Goal: Information Seeking & Learning: Learn about a topic

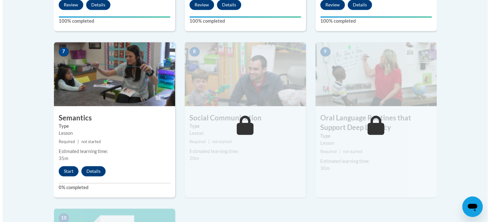
scroll to position [526, 0]
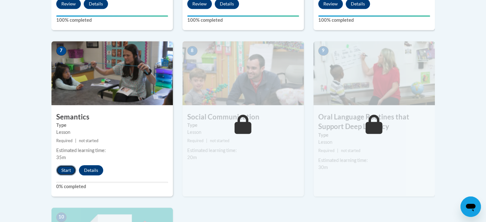
click at [64, 170] on button "Start" at bounding box center [66, 170] width 20 height 10
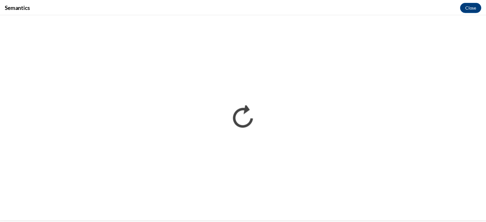
scroll to position [0, 0]
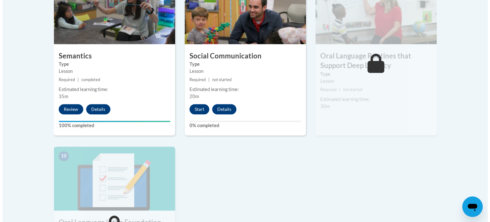
scroll to position [575, 0]
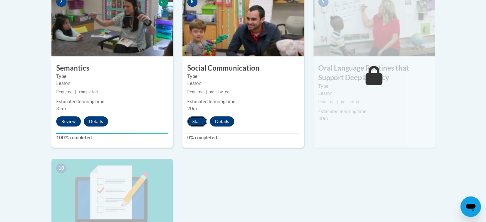
click at [200, 118] on button "Start" at bounding box center [197, 121] width 20 height 10
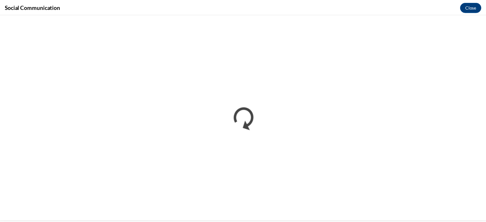
scroll to position [0, 0]
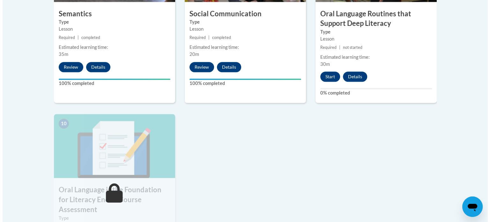
scroll to position [629, 0]
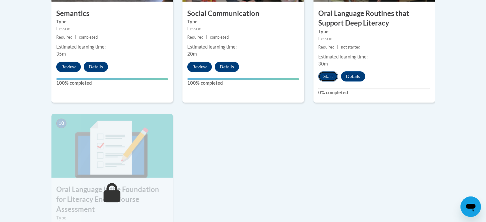
click at [322, 78] on button "Start" at bounding box center [328, 76] width 20 height 10
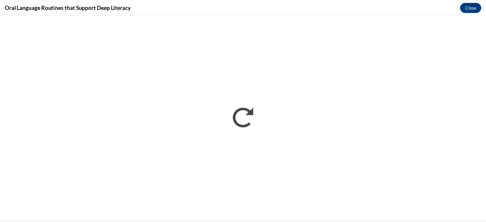
scroll to position [0, 0]
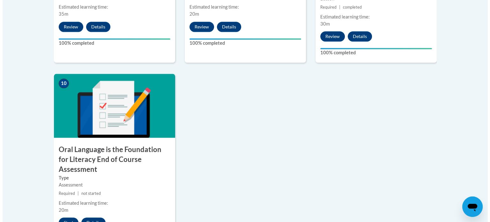
scroll to position [670, 0]
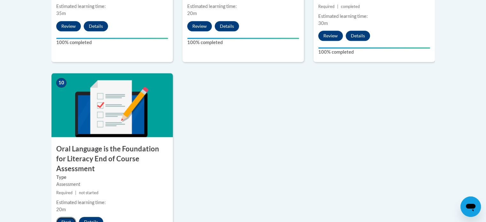
click at [67, 217] on button "Start" at bounding box center [66, 222] width 20 height 10
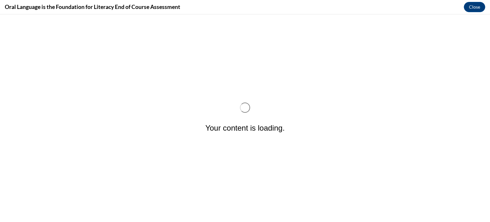
scroll to position [0, 0]
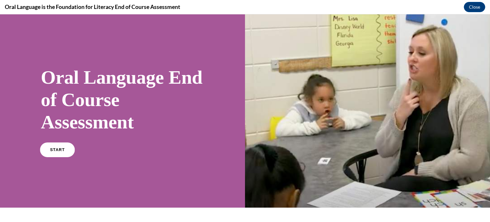
click at [59, 154] on link "START" at bounding box center [57, 149] width 35 height 15
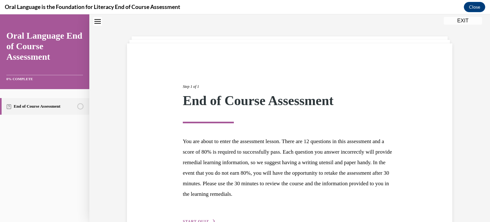
scroll to position [60, 0]
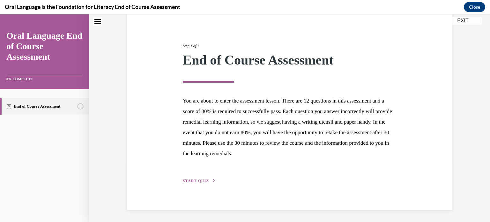
click at [200, 175] on div "Step 1 of 1 End of Course Assessment You are about to enter the assessment less…" at bounding box center [290, 106] width 224 height 156
click at [201, 178] on button "START QUIZ" at bounding box center [199, 181] width 33 height 6
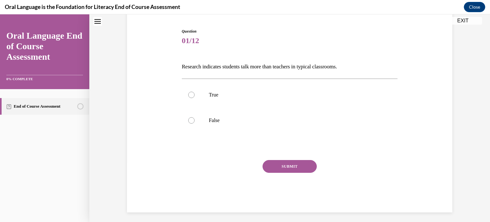
scroll to position [19, 0]
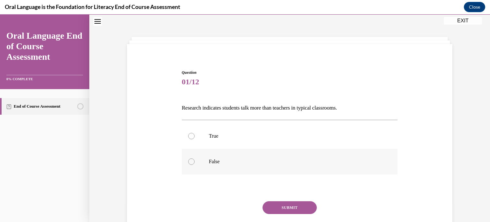
click at [204, 159] on label "False" at bounding box center [290, 162] width 216 height 26
click at [195, 159] on input "False" at bounding box center [191, 161] width 6 height 6
radio input "true"
click at [295, 206] on button "SUBMIT" at bounding box center [290, 207] width 54 height 13
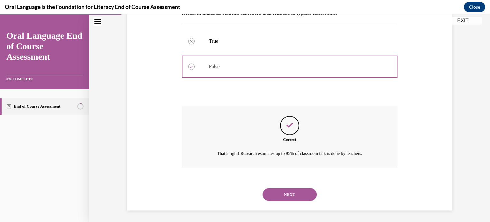
scroll to position [115, 0]
click at [296, 196] on button "NEXT" at bounding box center [290, 193] width 54 height 13
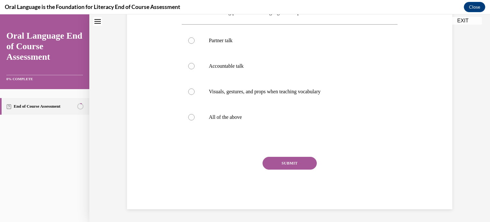
scroll to position [19, 0]
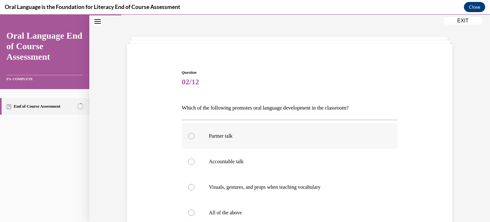
click at [235, 145] on label "Partner talk" at bounding box center [290, 136] width 216 height 26
click at [195, 139] on input "Partner talk" at bounding box center [191, 136] width 6 height 6
radio input "true"
click at [228, 209] on p "All of the above" at bounding box center [295, 212] width 173 height 6
click at [195, 209] on input "All of the above" at bounding box center [191, 212] width 6 height 6
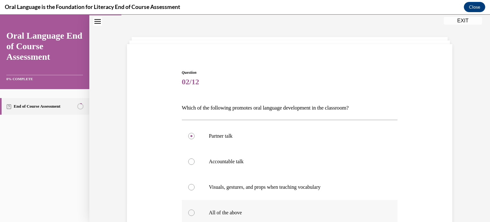
radio input "true"
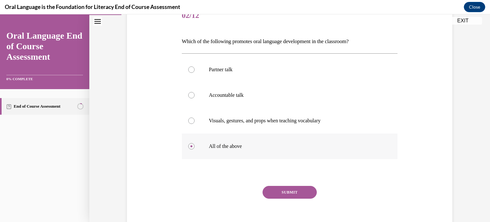
scroll to position [89, 0]
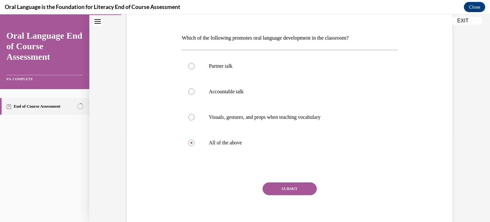
click at [292, 190] on button "SUBMIT" at bounding box center [290, 188] width 54 height 13
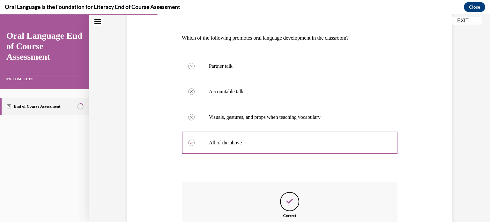
scroll to position [166, 0]
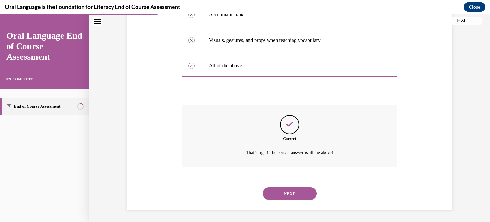
click at [292, 190] on button "NEXT" at bounding box center [290, 193] width 54 height 13
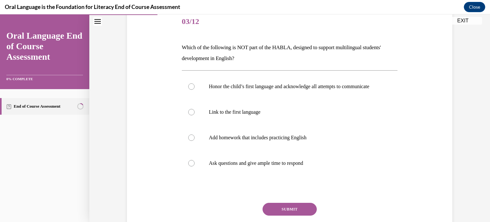
scroll to position [80, 0]
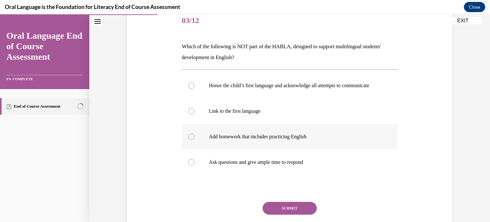
click at [285, 140] on p "Add homework that includes practicing English" at bounding box center [295, 136] width 173 height 6
click at [195, 140] on input "Add homework that includes practicing English" at bounding box center [191, 136] width 6 height 6
radio input "true"
click at [300, 214] on button "SUBMIT" at bounding box center [290, 208] width 54 height 13
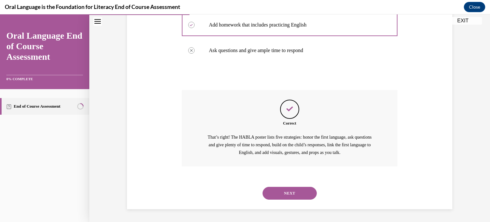
click at [297, 195] on button "NEXT" at bounding box center [290, 193] width 54 height 13
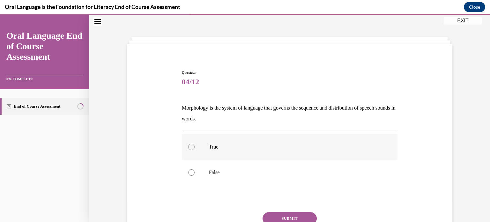
click at [222, 144] on p "True" at bounding box center [295, 147] width 173 height 6
click at [195, 144] on input "True" at bounding box center [191, 147] width 6 height 6
radio input "true"
click at [292, 213] on button "SUBMIT" at bounding box center [290, 218] width 54 height 13
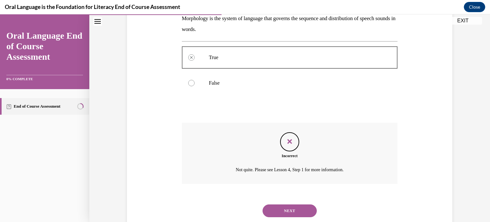
scroll to position [110, 0]
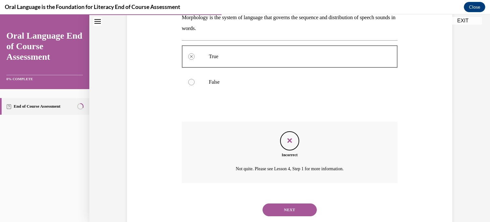
click at [292, 210] on button "NEXT" at bounding box center [290, 209] width 54 height 13
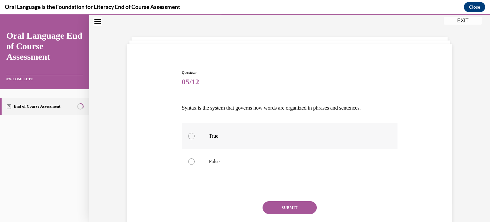
click at [217, 137] on p "True" at bounding box center [295, 136] width 173 height 6
click at [195, 137] on input "True" at bounding box center [191, 136] width 6 height 6
radio input "true"
click at [292, 203] on button "SUBMIT" at bounding box center [290, 207] width 54 height 13
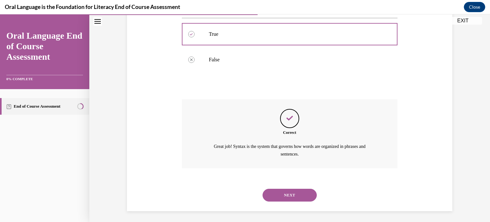
scroll to position [123, 0]
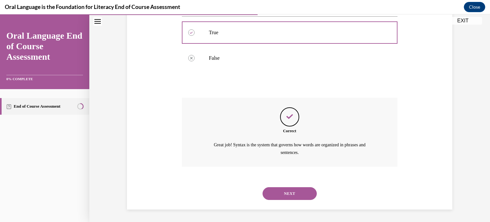
click at [292, 196] on button "NEXT" at bounding box center [290, 193] width 54 height 13
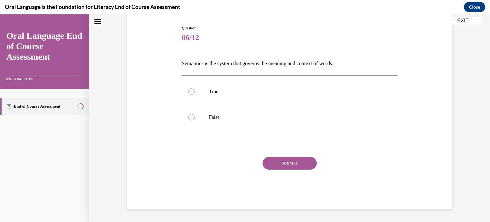
scroll to position [19, 0]
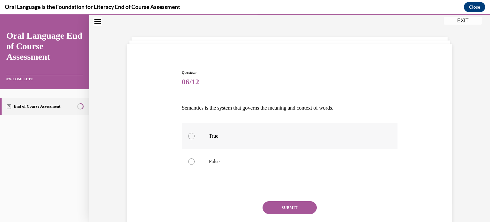
click at [227, 137] on p "True" at bounding box center [295, 136] width 173 height 6
click at [195, 137] on input "True" at bounding box center [191, 136] width 6 height 6
radio input "true"
click at [299, 207] on button "SUBMIT" at bounding box center [290, 207] width 54 height 13
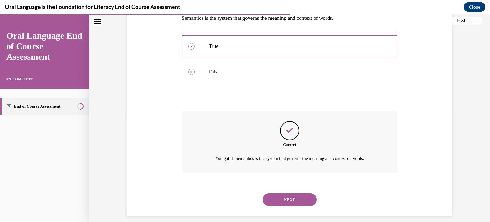
scroll to position [115, 0]
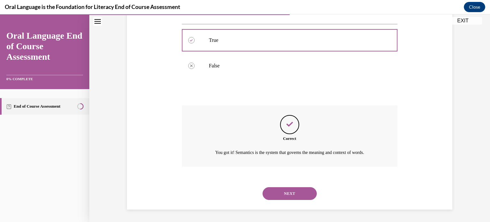
click at [300, 191] on button "NEXT" at bounding box center [290, 193] width 54 height 13
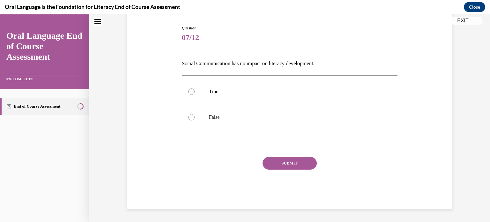
scroll to position [19, 0]
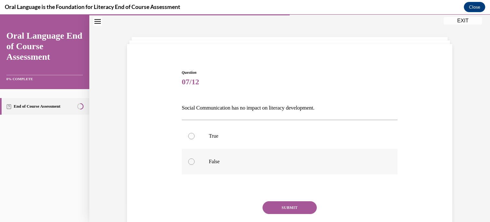
click at [234, 164] on label "False" at bounding box center [290, 162] width 216 height 26
click at [195, 164] on input "False" at bounding box center [191, 161] width 6 height 6
radio input "true"
click at [307, 208] on button "SUBMIT" at bounding box center [290, 207] width 54 height 13
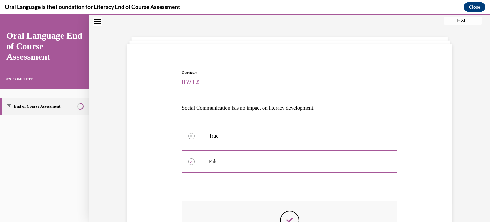
scroll to position [123, 0]
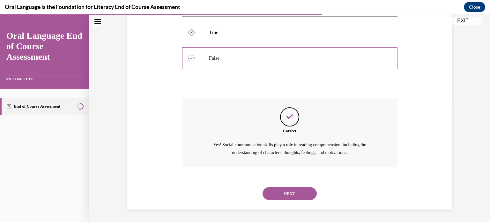
click at [298, 192] on button "NEXT" at bounding box center [290, 193] width 54 height 13
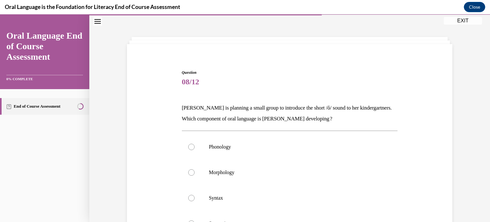
scroll to position [66, 0]
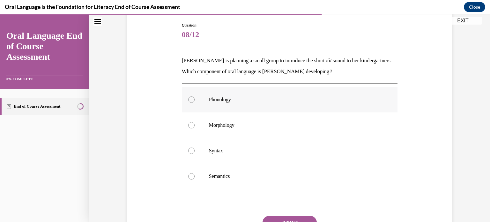
click at [226, 96] on p "Phonology" at bounding box center [295, 99] width 173 height 6
click at [195, 96] on input "Phonology" at bounding box center [191, 99] width 6 height 6
radio input "true"
click at [292, 218] on button "SUBMIT" at bounding box center [290, 222] width 54 height 13
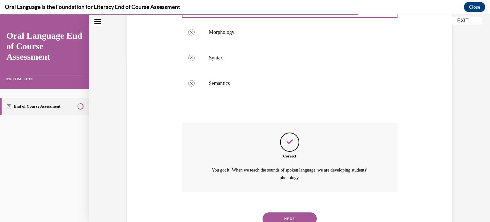
scroll to position [160, 0]
click at [303, 212] on button "NEXT" at bounding box center [290, 218] width 54 height 13
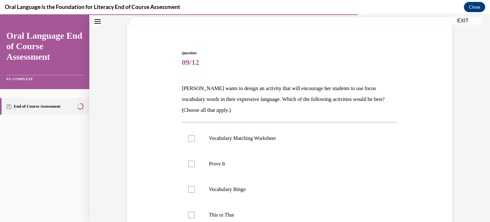
scroll to position [38, 0]
click at [230, 167] on p "Prove It" at bounding box center [295, 164] width 173 height 6
click at [195, 167] on input "Prove It" at bounding box center [191, 164] width 6 height 6
checkbox input "true"
click at [219, 219] on label "This or That" at bounding box center [290, 216] width 216 height 26
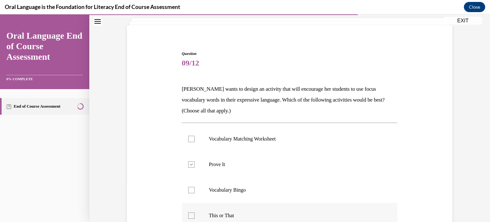
click at [195, 219] on input "This or That" at bounding box center [191, 215] width 6 height 6
checkbox input "true"
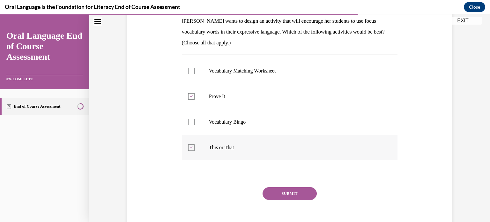
scroll to position [107, 0]
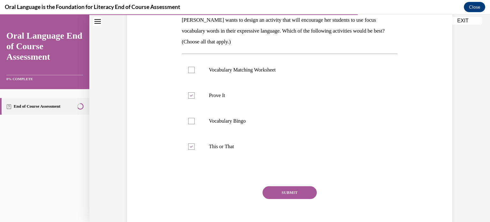
click at [287, 196] on button "SUBMIT" at bounding box center [290, 192] width 54 height 13
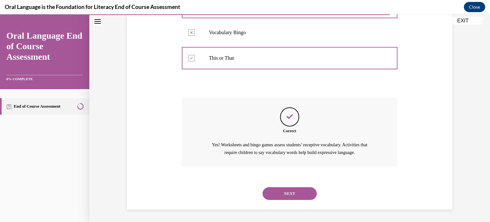
click at [287, 196] on button "NEXT" at bounding box center [290, 193] width 54 height 13
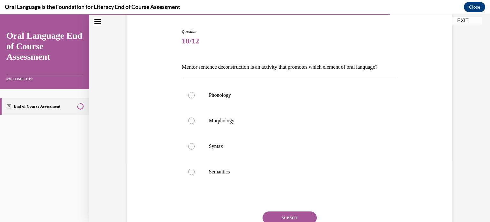
scroll to position [60, 0]
click at [255, 149] on p "Syntax" at bounding box center [295, 146] width 173 height 6
click at [195, 149] on input "Syntax" at bounding box center [191, 146] width 6 height 6
radio input "true"
click at [245, 177] on label "Semantics" at bounding box center [290, 172] width 216 height 26
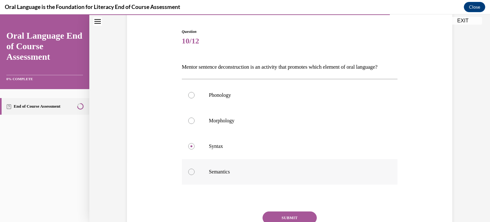
click at [195, 175] on input "Semantics" at bounding box center [191, 172] width 6 height 6
radio input "true"
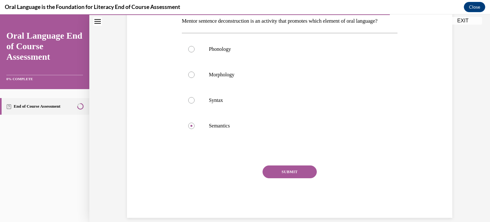
click at [277, 178] on button "SUBMIT" at bounding box center [290, 171] width 54 height 13
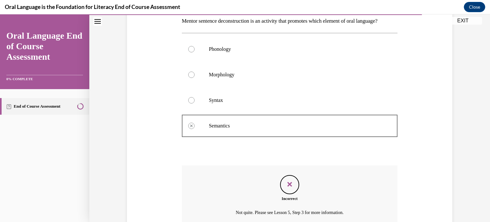
scroll to position [177, 0]
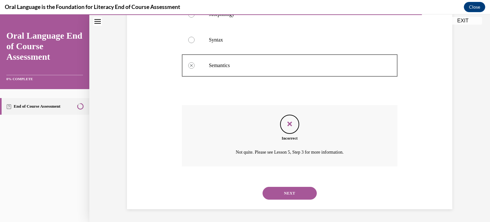
click at [281, 190] on button "NEXT" at bounding box center [290, 193] width 54 height 13
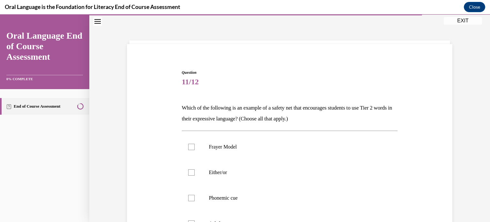
scroll to position [55, 0]
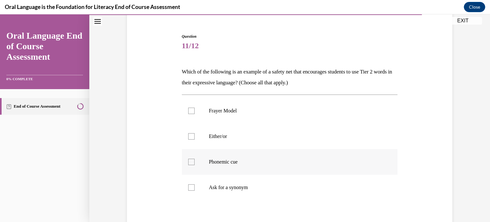
click at [240, 159] on p "Phonemic cue" at bounding box center [295, 162] width 173 height 6
click at [195, 159] on input "Phonemic cue" at bounding box center [191, 162] width 6 height 6
checkbox input "true"
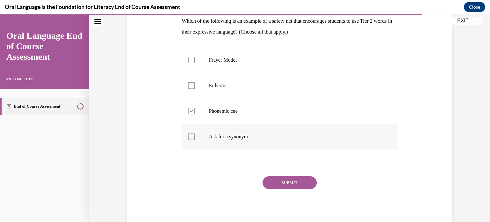
click at [283, 183] on button "SUBMIT" at bounding box center [290, 182] width 54 height 13
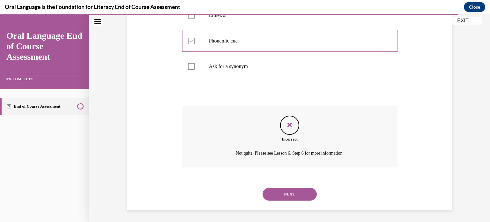
scroll to position [177, 0]
click at [280, 192] on button "NEXT" at bounding box center [290, 193] width 54 height 13
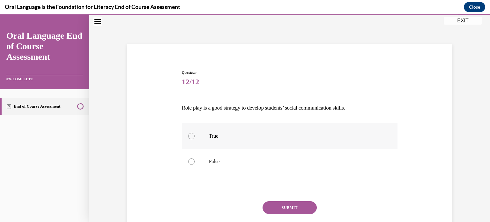
click at [210, 136] on p "True" at bounding box center [295, 136] width 173 height 6
click at [195, 136] on input "True" at bounding box center [191, 136] width 6 height 6
radio input "true"
click at [295, 207] on button "SUBMIT" at bounding box center [290, 207] width 54 height 13
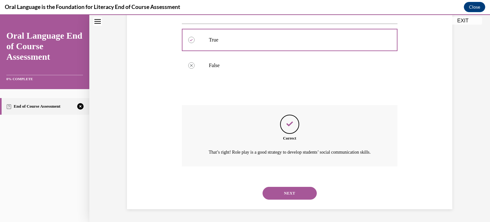
scroll to position [123, 0]
click at [293, 188] on button "NEXT" at bounding box center [290, 193] width 54 height 13
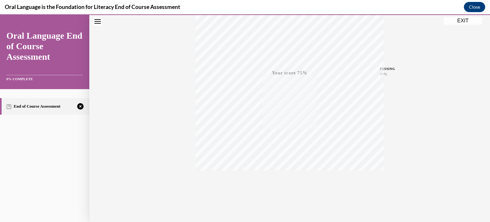
scroll to position [119, 0]
click at [288, 183] on icon "button" at bounding box center [290, 183] width 23 height 7
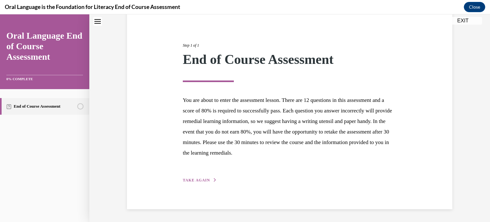
scroll to position [60, 0]
click at [198, 179] on span "TAKE AGAIN" at bounding box center [196, 180] width 27 height 4
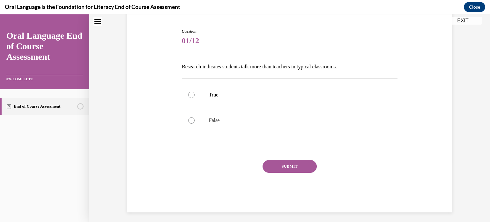
scroll to position [19, 0]
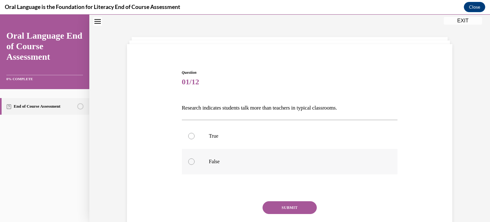
click at [206, 165] on label "False" at bounding box center [290, 162] width 216 height 26
click at [195, 165] on input "False" at bounding box center [191, 161] width 6 height 6
radio input "true"
click at [289, 210] on button "SUBMIT" at bounding box center [290, 207] width 54 height 13
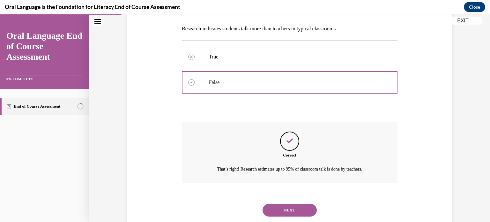
scroll to position [99, 0]
click at [289, 210] on button "NEXT" at bounding box center [290, 209] width 54 height 13
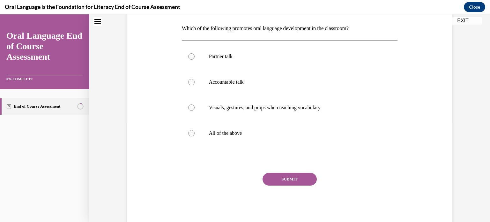
scroll to position [19, 0]
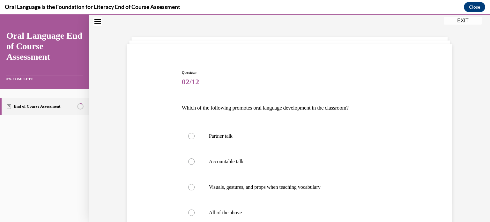
click at [289, 210] on p "All of the above" at bounding box center [295, 212] width 173 height 6
click at [195, 210] on input "All of the above" at bounding box center [191, 212] width 6 height 6
radio input "true"
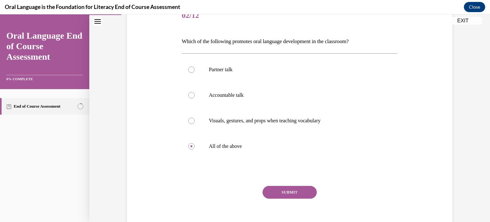
scroll to position [89, 0]
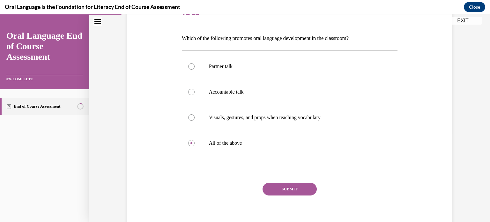
click at [289, 190] on button "SUBMIT" at bounding box center [290, 189] width 54 height 13
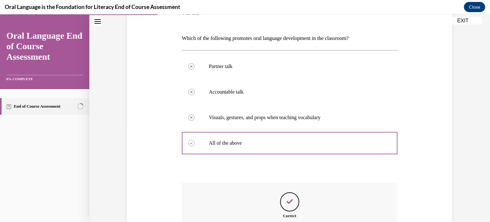
scroll to position [166, 0]
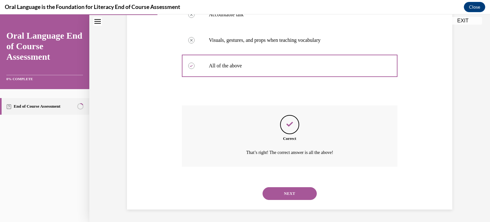
click at [289, 190] on button "NEXT" at bounding box center [290, 193] width 54 height 13
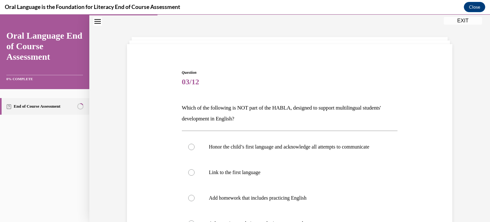
scroll to position [63, 0]
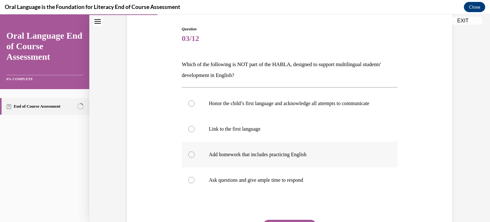
click at [284, 167] on label "Add homework that includes practicing English" at bounding box center [290, 155] width 216 height 26
click at [195, 158] on input "Add homework that includes practicing English" at bounding box center [191, 154] width 6 height 6
radio input "true"
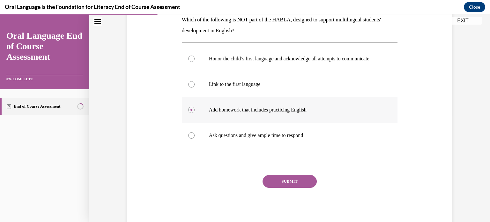
scroll to position [108, 0]
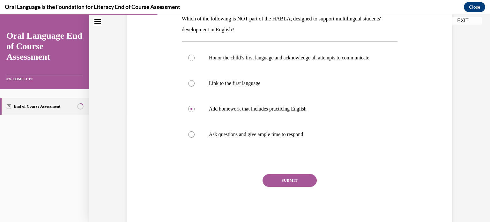
click at [288, 187] on button "SUBMIT" at bounding box center [290, 180] width 54 height 13
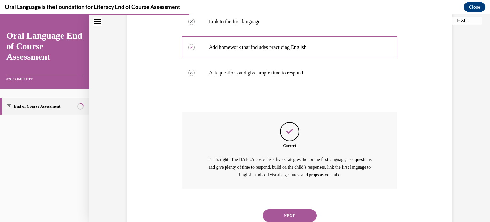
scroll to position [198, 0]
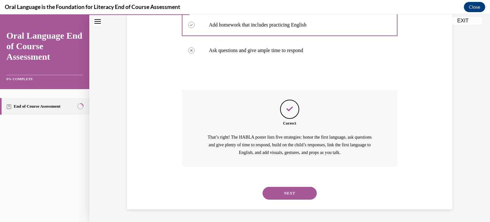
click at [289, 189] on button "NEXT" at bounding box center [290, 193] width 54 height 13
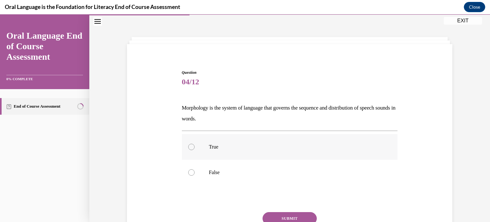
click at [201, 151] on label "True" at bounding box center [290, 147] width 216 height 26
click at [195, 150] on input "True" at bounding box center [191, 147] width 6 height 6
radio input "true"
click at [288, 215] on button "SUBMIT" at bounding box center [290, 218] width 54 height 13
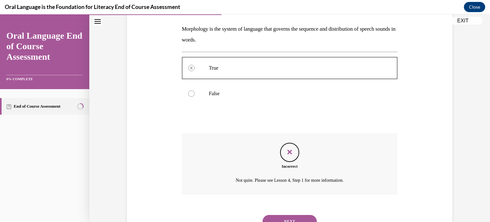
scroll to position [98, 0]
click at [288, 215] on button "NEXT" at bounding box center [290, 221] width 54 height 13
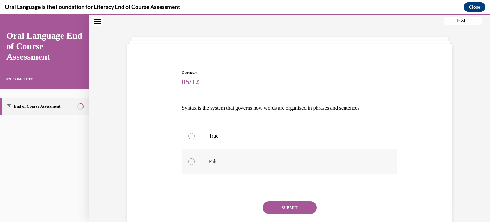
click at [209, 158] on p "False" at bounding box center [295, 161] width 173 height 6
click at [195, 158] on input "False" at bounding box center [191, 161] width 6 height 6
radio input "true"
click at [292, 207] on button "SUBMIT" at bounding box center [290, 207] width 54 height 13
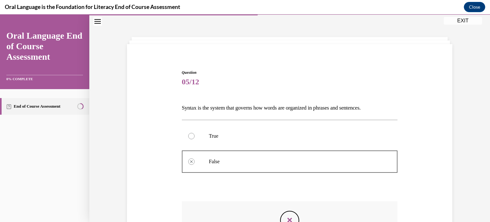
scroll to position [115, 0]
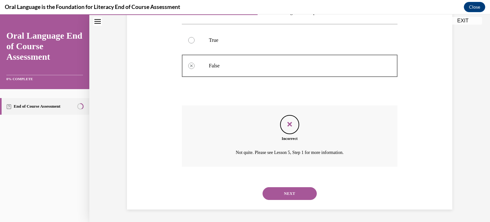
click at [291, 197] on button "NEXT" at bounding box center [290, 193] width 54 height 13
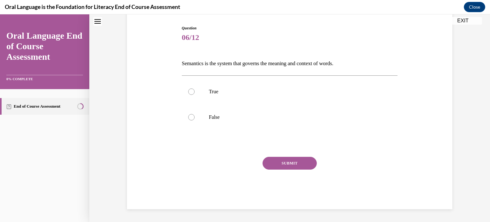
scroll to position [19, 0]
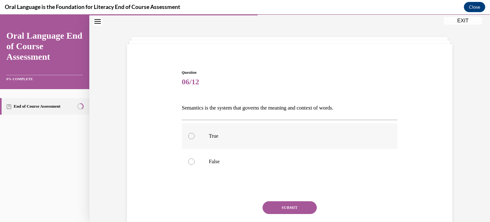
click at [223, 138] on p "True" at bounding box center [295, 136] width 173 height 6
click at [195, 138] on input "True" at bounding box center [191, 136] width 6 height 6
radio input "true"
click at [292, 204] on button "SUBMIT" at bounding box center [290, 207] width 54 height 13
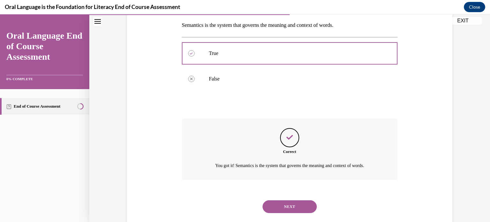
scroll to position [115, 0]
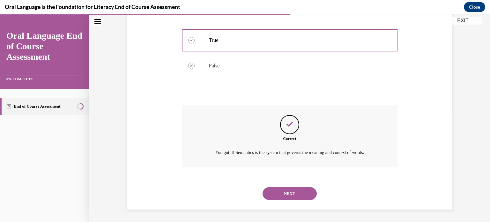
click at [292, 195] on button "NEXT" at bounding box center [290, 193] width 54 height 13
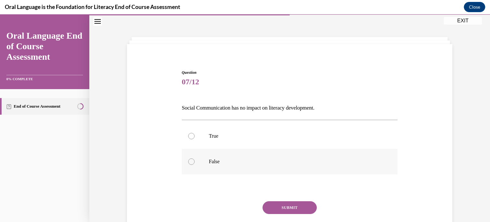
click at [213, 161] on p "False" at bounding box center [295, 161] width 173 height 6
click at [195, 161] on input "False" at bounding box center [191, 161] width 6 height 6
radio input "true"
click at [292, 205] on button "SUBMIT" at bounding box center [290, 207] width 54 height 13
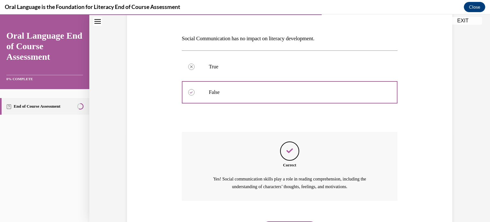
scroll to position [115, 0]
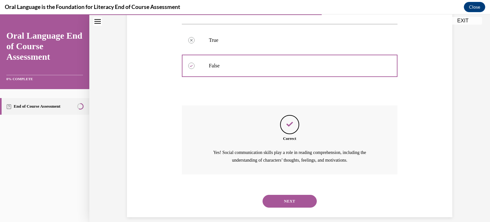
click at [291, 198] on button "NEXT" at bounding box center [290, 201] width 54 height 13
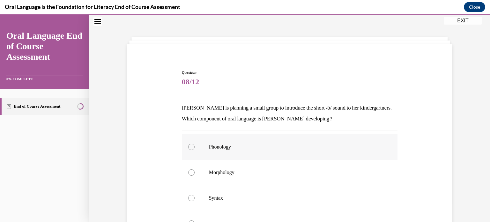
click at [227, 152] on label "Phonology" at bounding box center [290, 147] width 216 height 26
click at [195, 150] on input "Phonology" at bounding box center [191, 147] width 6 height 6
radio input "true"
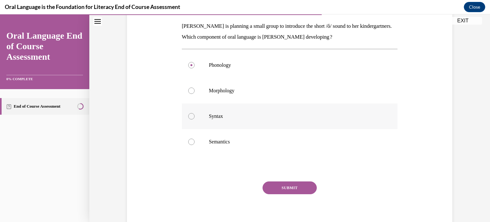
scroll to position [106, 0]
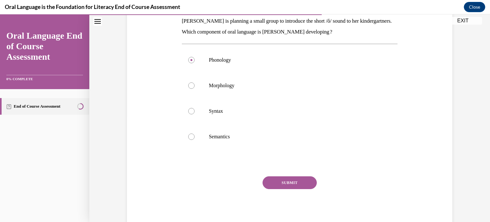
click at [284, 183] on button "SUBMIT" at bounding box center [290, 182] width 54 height 13
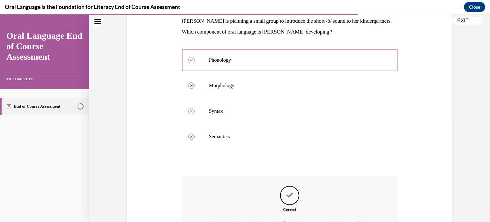
scroll to position [185, 0]
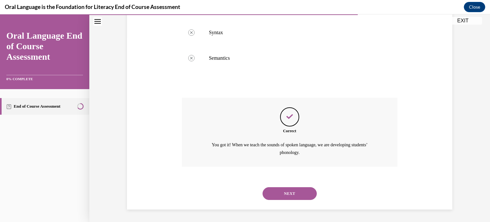
click at [289, 193] on button "NEXT" at bounding box center [290, 193] width 54 height 13
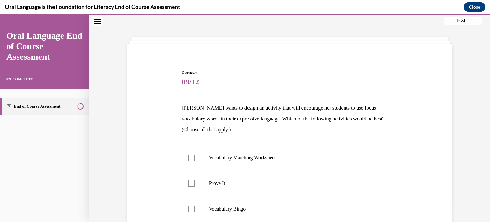
click at [289, 193] on label "Prove It" at bounding box center [290, 184] width 216 height 26
click at [195, 186] on input "Prove It" at bounding box center [191, 183] width 6 height 6
checkbox input "true"
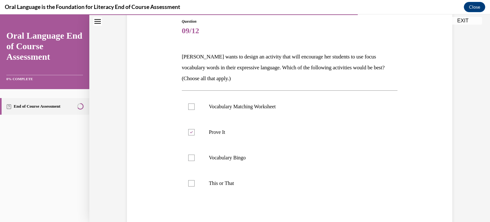
scroll to position [70, 0]
click at [283, 186] on label "This or That" at bounding box center [290, 184] width 216 height 26
click at [195, 186] on input "This or That" at bounding box center [191, 183] width 6 height 6
checkbox input "true"
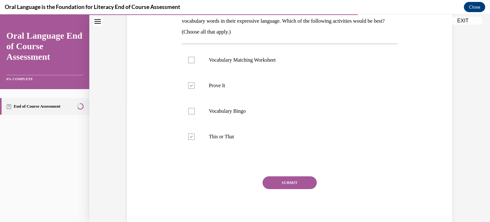
click at [286, 180] on button "SUBMIT" at bounding box center [290, 182] width 54 height 13
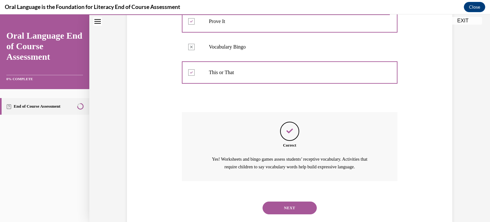
scroll to position [195, 0]
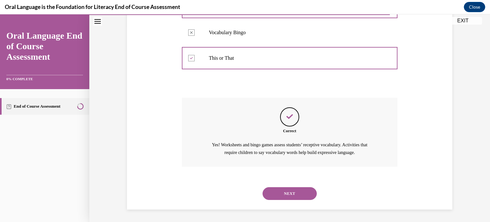
click at [289, 193] on button "NEXT" at bounding box center [290, 193] width 54 height 13
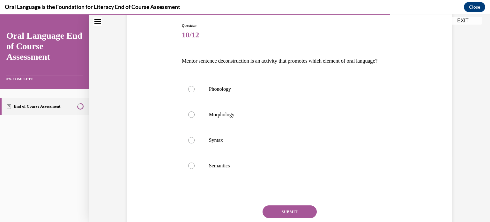
scroll to position [65, 0]
click at [269, 170] on p "Semantics" at bounding box center [295, 166] width 173 height 6
click at [195, 170] on input "Semantics" at bounding box center [191, 166] width 6 height 6
radio input "true"
click at [303, 216] on div "Question 10/12 Mentor sentence deconstruction is an activity that promotes whic…" at bounding box center [290, 141] width 216 height 235
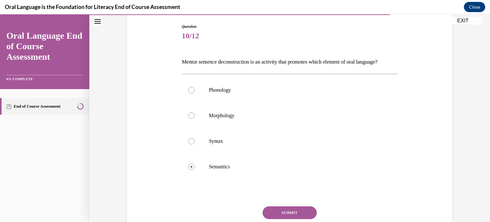
click at [303, 219] on button "SUBMIT" at bounding box center [290, 212] width 54 height 13
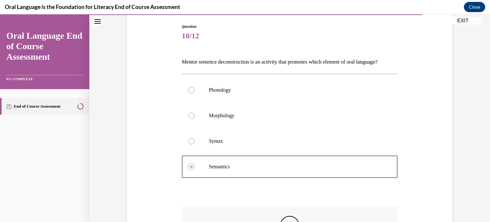
scroll to position [177, 0]
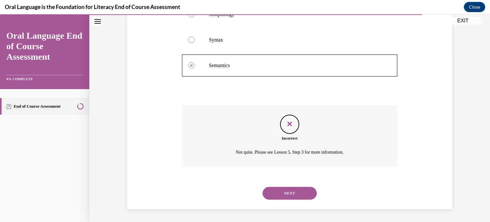
click at [290, 196] on button "NEXT" at bounding box center [290, 193] width 54 height 13
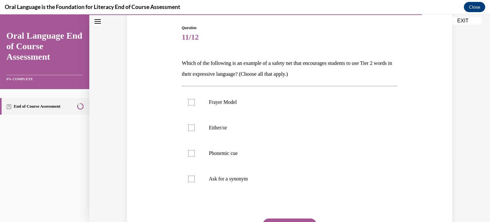
scroll to position [64, 0]
click at [240, 153] on p "Phonemic cue" at bounding box center [295, 153] width 173 height 6
click at [195, 153] on input "Phonemic cue" at bounding box center [191, 153] width 6 height 6
checkbox input "true"
click at [298, 217] on div "Question 11/12 Which of the following is an example of a safety net that encour…" at bounding box center [290, 148] width 216 height 246
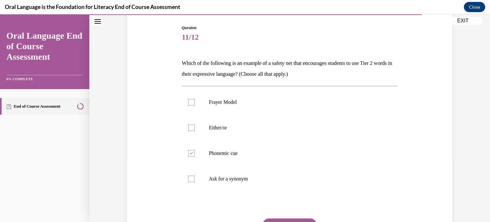
click at [299, 220] on button "SUBMIT" at bounding box center [290, 224] width 54 height 13
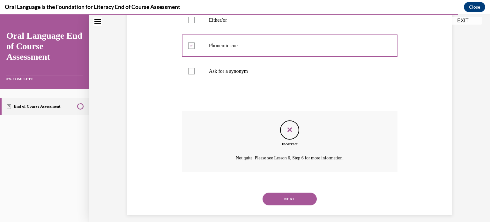
scroll to position [171, 0]
click at [288, 201] on button "NEXT" at bounding box center [290, 199] width 54 height 13
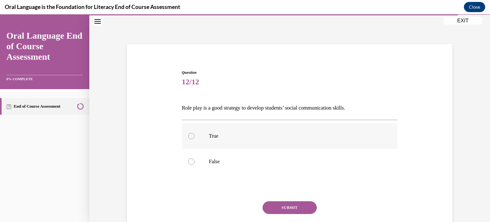
click at [236, 143] on label "True" at bounding box center [290, 136] width 216 height 26
click at [195, 139] on input "True" at bounding box center [191, 136] width 6 height 6
radio input "true"
click at [294, 208] on button "SUBMIT" at bounding box center [290, 207] width 54 height 13
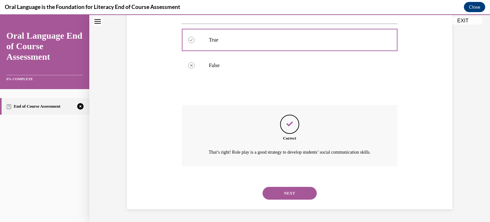
scroll to position [122, 0]
click at [291, 190] on button "NEXT" at bounding box center [290, 193] width 54 height 13
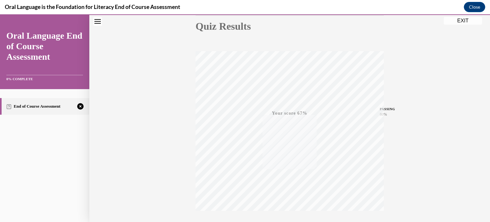
scroll to position [119, 0]
click at [289, 182] on icon "button" at bounding box center [290, 183] width 23 height 7
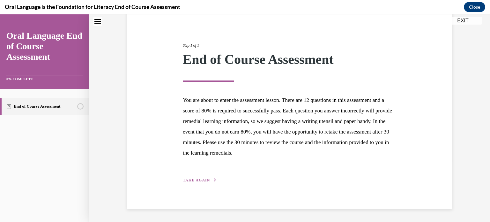
scroll to position [60, 0]
click at [192, 179] on span "TAKE AGAIN" at bounding box center [196, 180] width 27 height 4
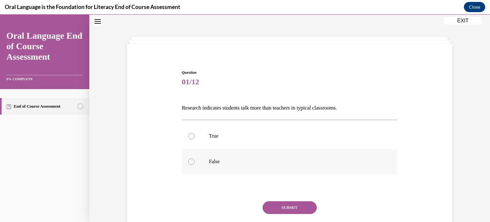
click at [192, 158] on label "False" at bounding box center [290, 162] width 216 height 26
click at [192, 158] on input "False" at bounding box center [191, 161] width 6 height 6
radio input "true"
click at [297, 205] on button "SUBMIT" at bounding box center [290, 207] width 54 height 13
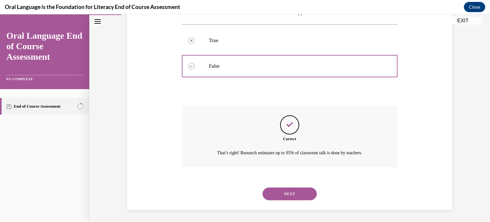
click at [296, 191] on button "NEXT" at bounding box center [290, 193] width 54 height 13
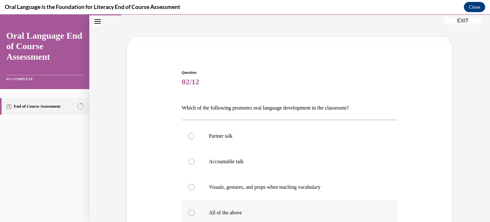
click at [285, 207] on label "All of the above" at bounding box center [290, 213] width 216 height 26
click at [195, 209] on input "All of the above" at bounding box center [191, 212] width 6 height 6
radio input "true"
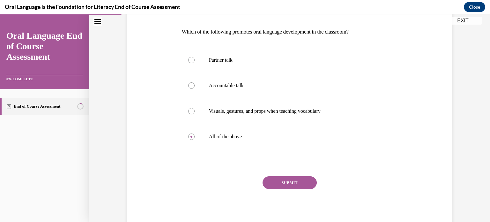
click at [287, 175] on div "Question 02/12 Which of the following promotes oral language development in the…" at bounding box center [290, 111] width 216 height 235
click at [287, 183] on button "SUBMIT" at bounding box center [290, 182] width 54 height 13
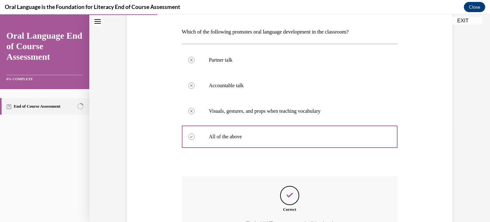
scroll to position [166, 0]
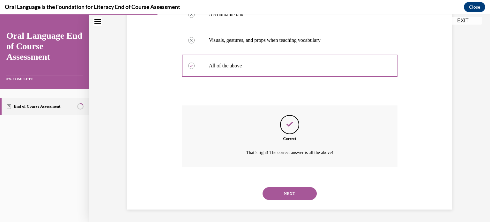
click at [290, 193] on button "NEXT" at bounding box center [290, 193] width 54 height 13
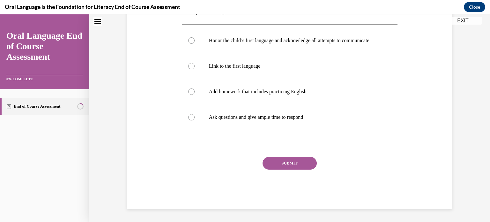
scroll to position [19, 0]
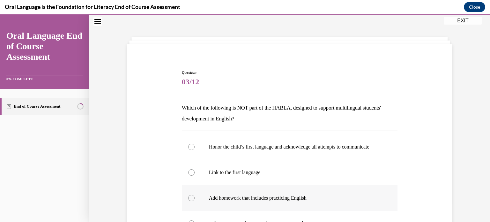
click at [292, 200] on label "Add homework that includes practicing English" at bounding box center [290, 198] width 216 height 26
click at [195, 200] on input "Add homework that includes practicing English" at bounding box center [191, 198] width 6 height 6
radio input "true"
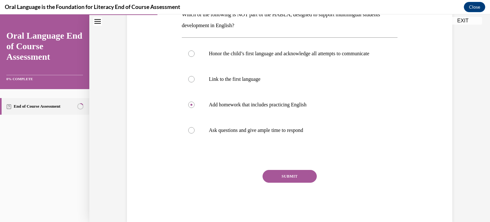
click at [293, 183] on button "SUBMIT" at bounding box center [290, 176] width 54 height 13
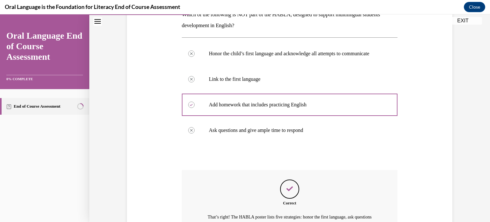
scroll to position [198, 0]
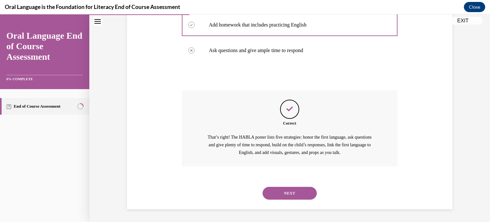
click at [296, 197] on button "NEXT" at bounding box center [290, 193] width 54 height 13
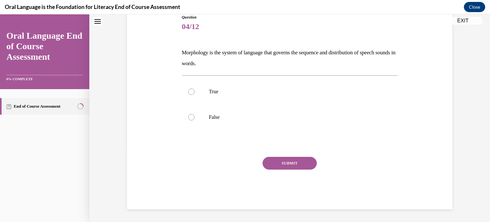
scroll to position [19, 0]
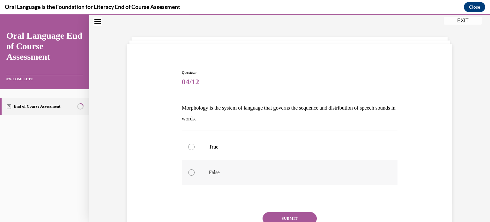
click at [218, 174] on p "False" at bounding box center [295, 172] width 173 height 6
click at [195, 174] on input "False" at bounding box center [191, 172] width 6 height 6
radio input "true"
click at [284, 216] on button "SUBMIT" at bounding box center [290, 218] width 54 height 13
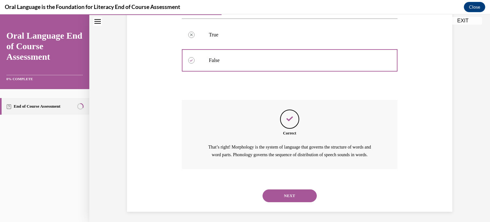
scroll to position [141, 0]
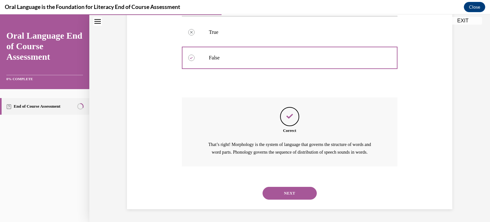
click at [285, 195] on button "NEXT" at bounding box center [290, 193] width 54 height 13
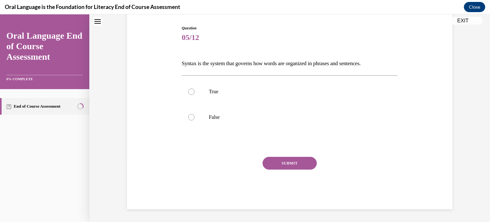
scroll to position [19, 0]
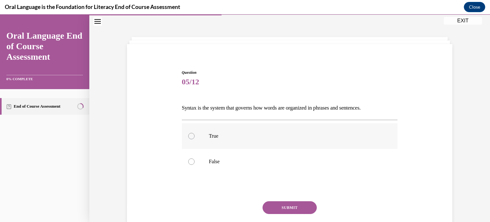
click at [218, 132] on label "True" at bounding box center [290, 136] width 216 height 26
click at [195, 133] on input "True" at bounding box center [191, 136] width 6 height 6
radio input "true"
click at [289, 206] on button "SUBMIT" at bounding box center [290, 207] width 54 height 13
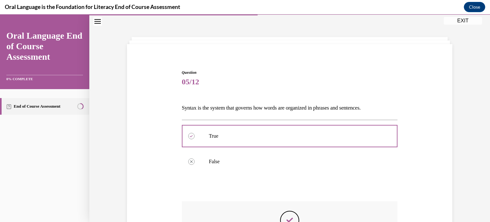
scroll to position [123, 0]
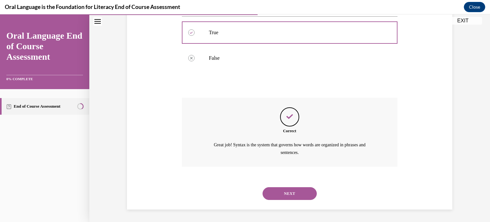
click at [291, 195] on button "NEXT" at bounding box center [290, 193] width 54 height 13
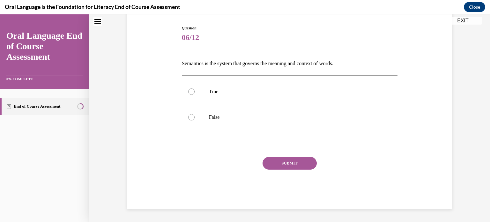
scroll to position [19, 0]
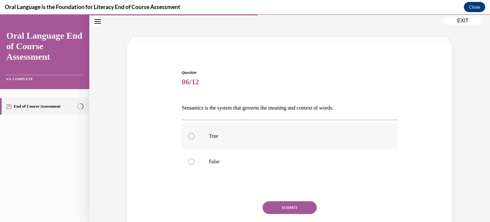
click at [209, 133] on p "True" at bounding box center [295, 136] width 173 height 6
click at [195, 133] on input "True" at bounding box center [191, 136] width 6 height 6
radio input "true"
click at [281, 210] on button "SUBMIT" at bounding box center [290, 207] width 54 height 13
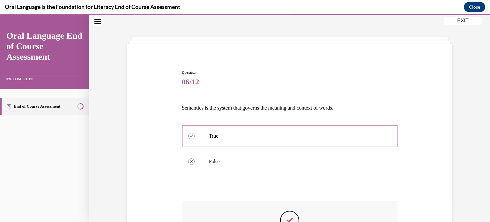
scroll to position [115, 0]
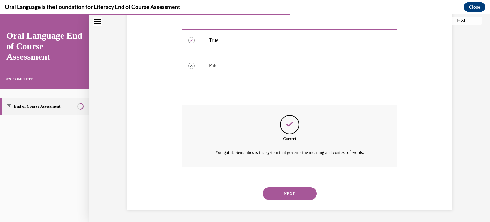
click at [294, 196] on button "NEXT" at bounding box center [290, 193] width 54 height 13
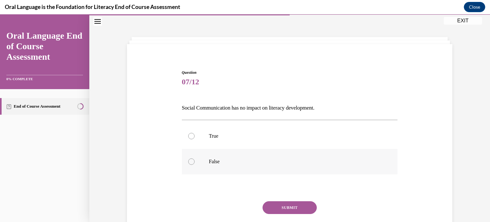
click at [218, 163] on p "False" at bounding box center [295, 161] width 173 height 6
click at [195, 163] on input "False" at bounding box center [191, 161] width 6 height 6
radio input "true"
click at [302, 207] on button "SUBMIT" at bounding box center [290, 207] width 54 height 13
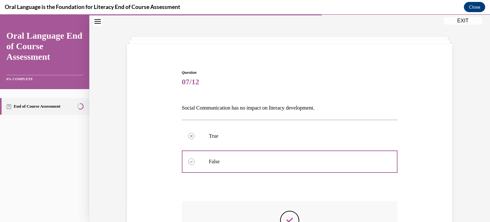
scroll to position [123, 0]
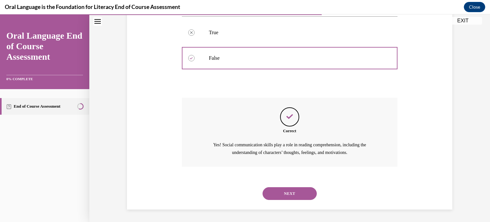
click at [297, 190] on button "NEXT" at bounding box center [290, 193] width 54 height 13
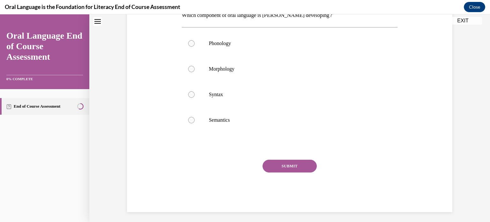
scroll to position [19, 0]
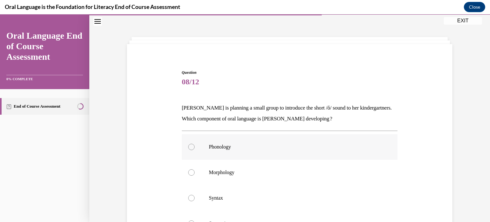
click at [259, 144] on p "Phonology" at bounding box center [295, 147] width 173 height 6
click at [195, 144] on input "Phonology" at bounding box center [191, 147] width 6 height 6
radio input "true"
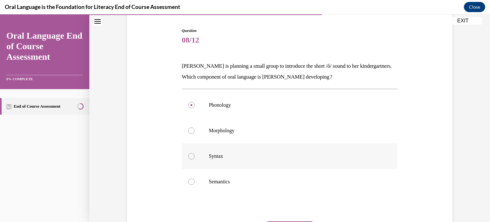
scroll to position [75, 0]
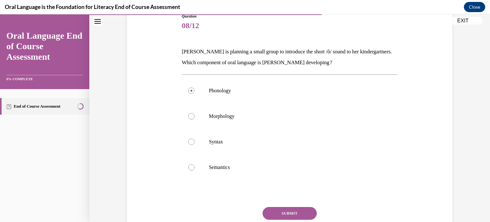
click at [299, 210] on button "SUBMIT" at bounding box center [290, 213] width 54 height 13
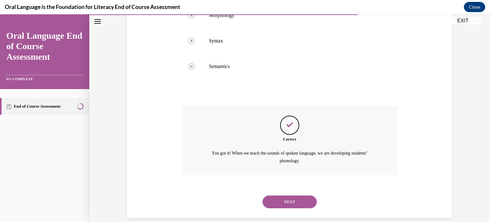
scroll to position [185, 0]
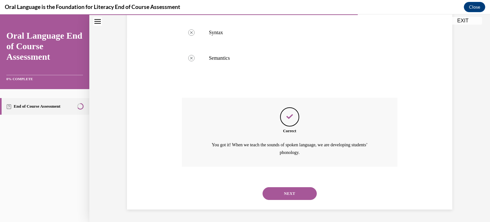
click at [296, 190] on button "NEXT" at bounding box center [290, 193] width 54 height 13
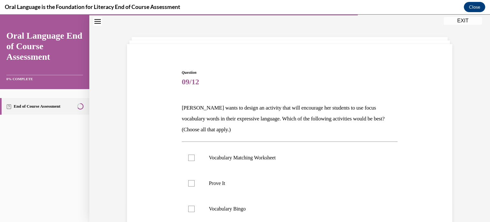
click at [296, 190] on label "Prove It" at bounding box center [290, 184] width 216 height 26
click at [195, 186] on input "Prove It" at bounding box center [191, 183] width 6 height 6
checkbox input "true"
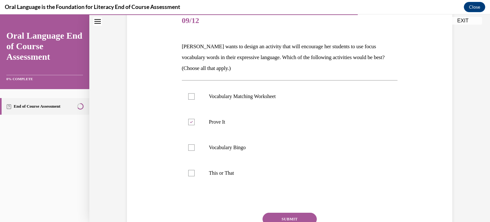
scroll to position [80, 0]
click at [294, 171] on p "This or That" at bounding box center [295, 173] width 173 height 6
click at [195, 171] on input "This or That" at bounding box center [191, 173] width 6 height 6
checkbox input "true"
click at [301, 216] on button "SUBMIT" at bounding box center [290, 219] width 54 height 13
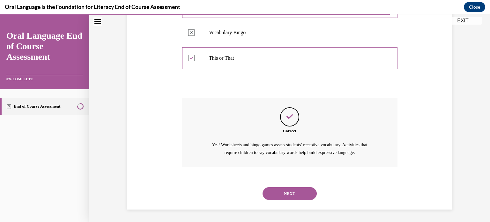
click at [296, 187] on button "NEXT" at bounding box center [290, 193] width 54 height 13
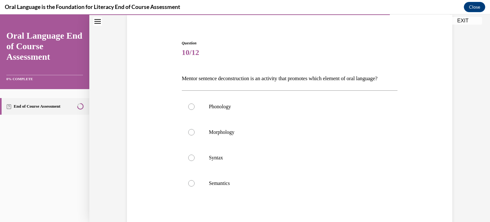
scroll to position [48, 0]
click at [278, 161] on label "Syntax" at bounding box center [290, 158] width 216 height 26
click at [195, 161] on input "Syntax" at bounding box center [191, 158] width 6 height 6
radio input "true"
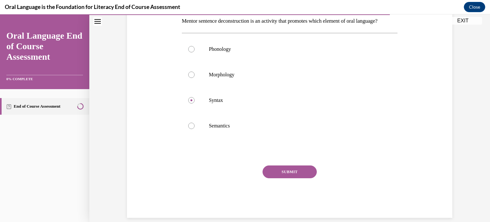
click at [289, 178] on button "SUBMIT" at bounding box center [290, 171] width 54 height 13
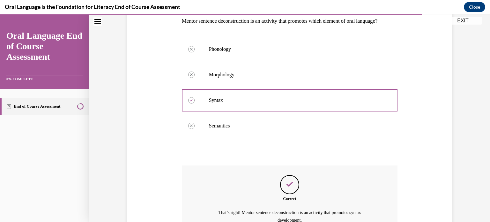
scroll to position [185, 0]
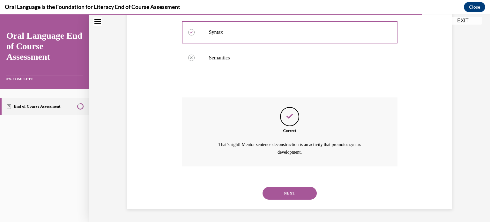
click at [295, 197] on button "NEXT" at bounding box center [290, 193] width 54 height 13
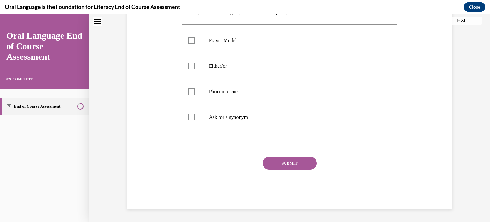
scroll to position [19, 0]
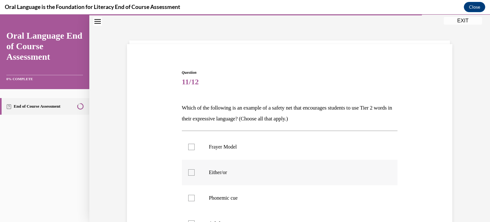
click at [282, 177] on label "Either/or" at bounding box center [290, 173] width 216 height 26
click at [195, 176] on input "Either/or" at bounding box center [191, 172] width 6 height 6
checkbox input "true"
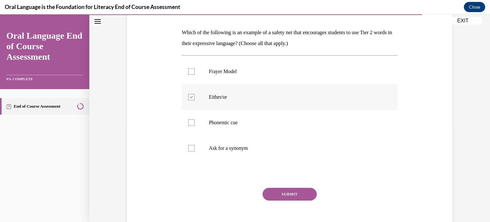
scroll to position [97, 0]
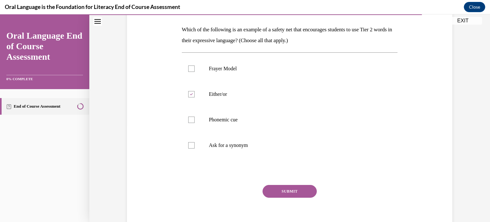
click at [299, 188] on button "SUBMIT" at bounding box center [290, 191] width 54 height 13
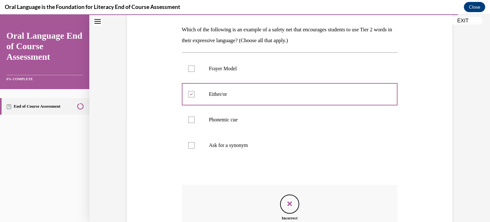
scroll to position [177, 0]
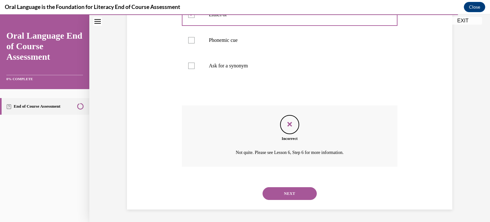
click at [299, 188] on button "NEXT" at bounding box center [290, 193] width 54 height 13
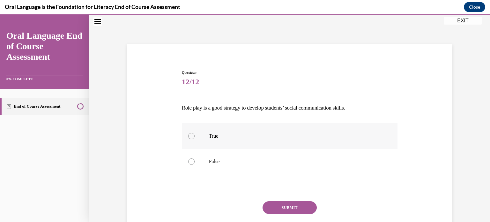
click at [225, 137] on p "True" at bounding box center [295, 136] width 173 height 6
click at [195, 137] on input "True" at bounding box center [191, 136] width 6 height 6
radio input "true"
click at [305, 204] on button "SUBMIT" at bounding box center [290, 207] width 54 height 13
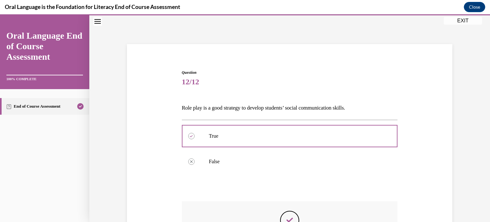
scroll to position [123, 0]
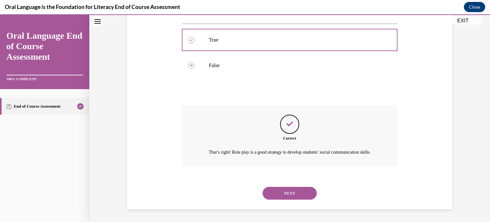
click at [292, 191] on button "NEXT" at bounding box center [290, 193] width 54 height 13
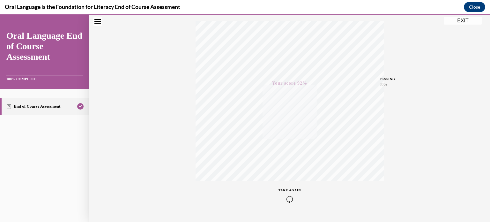
scroll to position [119, 0]
click at [465, 23] on button "EXIT" at bounding box center [463, 21] width 38 height 8
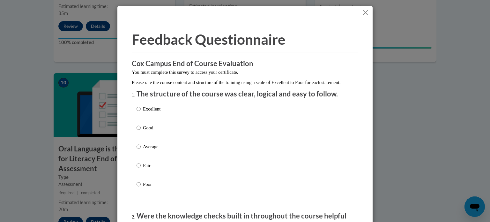
click at [152, 112] on p "Excellent" at bounding box center [152, 108] width 18 height 7
click at [141, 112] on input "Excellent" at bounding box center [139, 108] width 4 height 7
radio input "true"
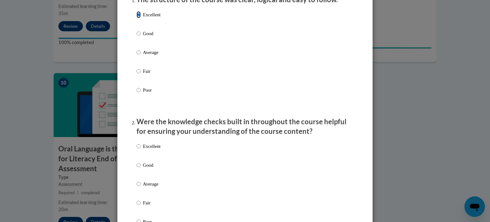
scroll to position [95, 0]
click at [144, 149] on p "Excellent" at bounding box center [152, 145] width 18 height 7
click at [141, 149] on input "Excellent" at bounding box center [139, 145] width 4 height 7
radio input "true"
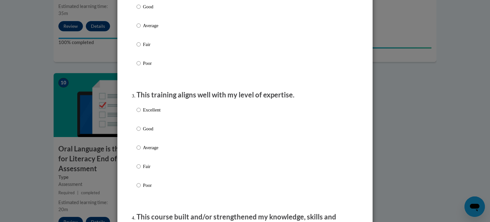
scroll to position [253, 0]
click at [148, 132] on p "Good" at bounding box center [152, 128] width 18 height 7
click at [141, 132] on input "Good" at bounding box center [139, 128] width 4 height 7
radio input "true"
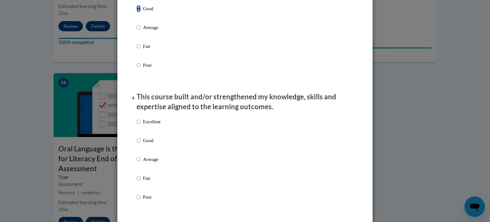
scroll to position [374, 0]
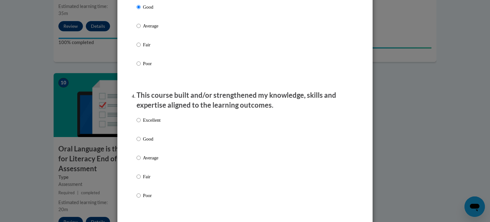
click at [148, 142] on p "Good" at bounding box center [152, 138] width 18 height 7
click at [141, 142] on input "Good" at bounding box center [139, 138] width 4 height 7
radio input "true"
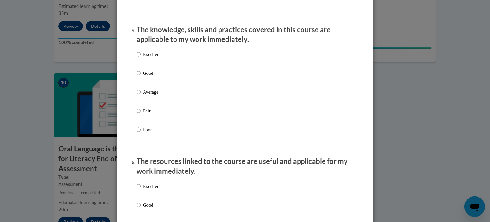
scroll to position [572, 0]
click at [155, 57] on p "Excellent" at bounding box center [152, 53] width 18 height 7
click at [141, 57] on input "Excellent" at bounding box center [139, 53] width 4 height 7
radio input "true"
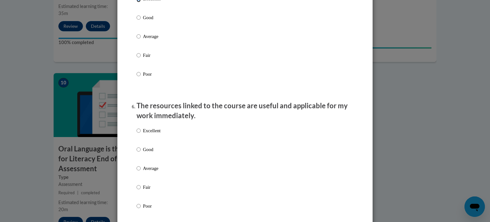
scroll to position [632, 0]
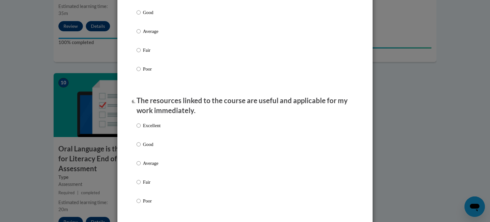
click at [157, 129] on p "Excellent" at bounding box center [152, 125] width 18 height 7
click at [141, 129] on input "Excellent" at bounding box center [139, 125] width 4 height 7
radio input "true"
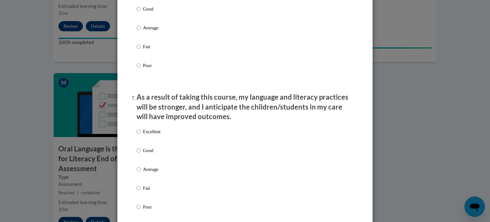
scroll to position [768, 0]
click at [143, 154] on p "Good" at bounding box center [152, 150] width 18 height 7
click at [141, 154] on input "Good" at bounding box center [139, 150] width 4 height 7
radio input "true"
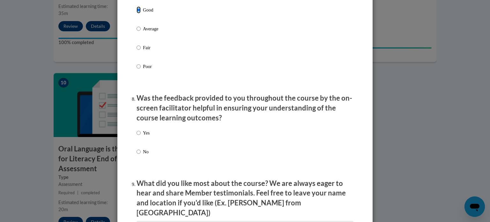
scroll to position [909, 0]
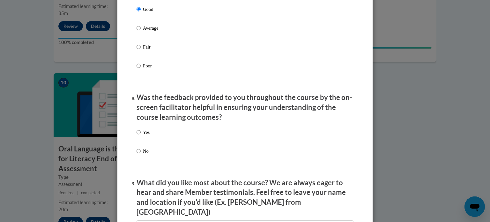
click at [143, 136] on p "Yes" at bounding box center [146, 132] width 7 height 7
click at [141, 136] on input "Yes" at bounding box center [139, 132] width 4 height 7
radio input "true"
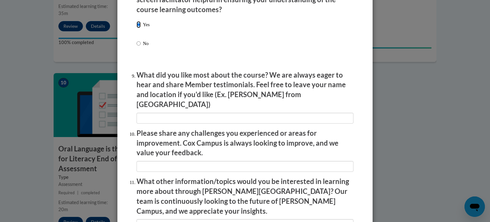
scroll to position [1017, 0]
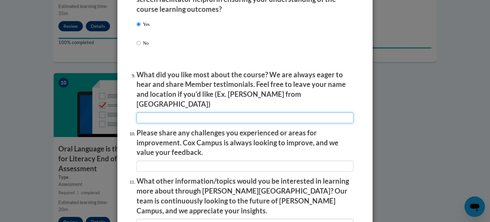
click at [193, 115] on input "textbox" at bounding box center [245, 117] width 217 height 11
type input "x"
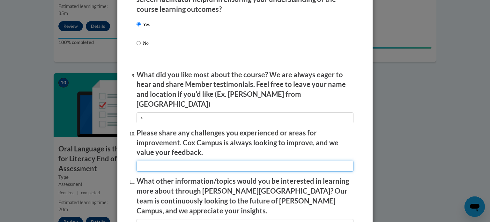
click at [172, 162] on input "textbox" at bounding box center [245, 166] width 217 height 11
type input "x"
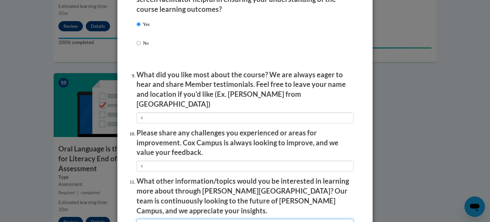
click at [175, 219] on input "textbox" at bounding box center [245, 224] width 217 height 11
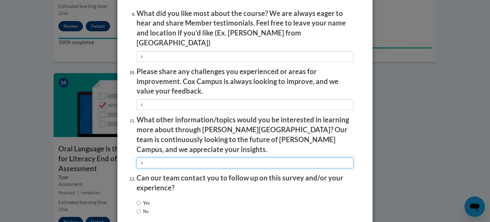
scroll to position [1078, 0]
type input "x"
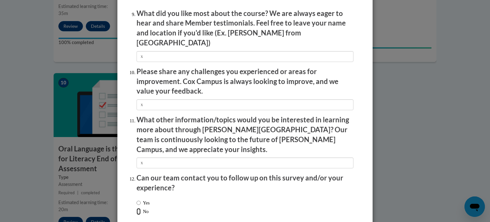
click at [138, 208] on input "No" at bounding box center [139, 211] width 4 height 7
radio input "true"
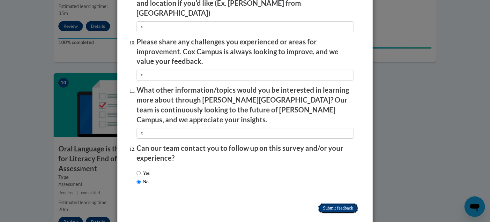
click at [336, 203] on input "Submit feedback" at bounding box center [338, 208] width 40 height 10
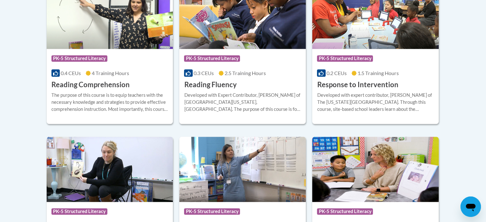
scroll to position [647, 0]
